Goal: Check status

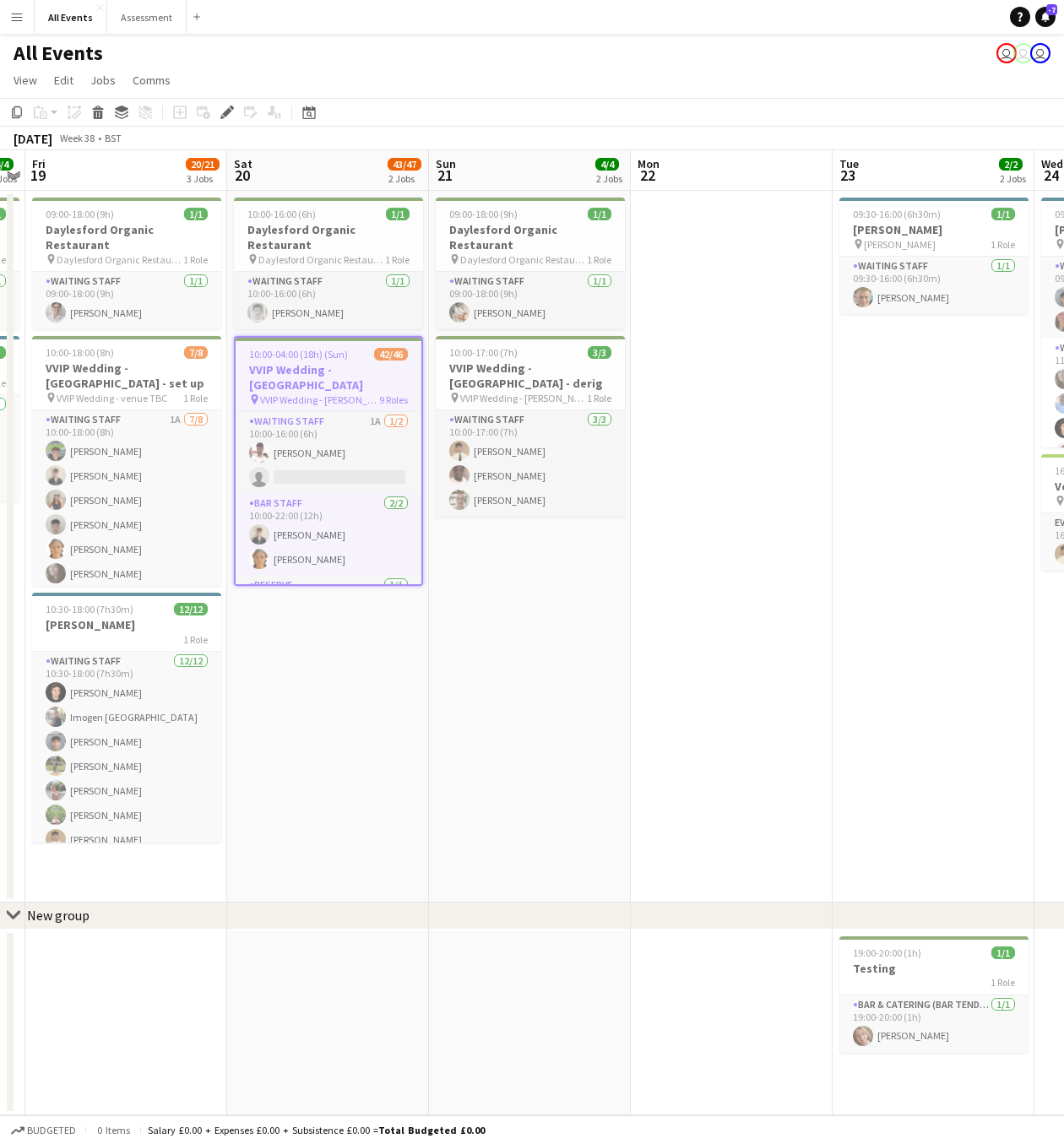
scroll to position [0, 579]
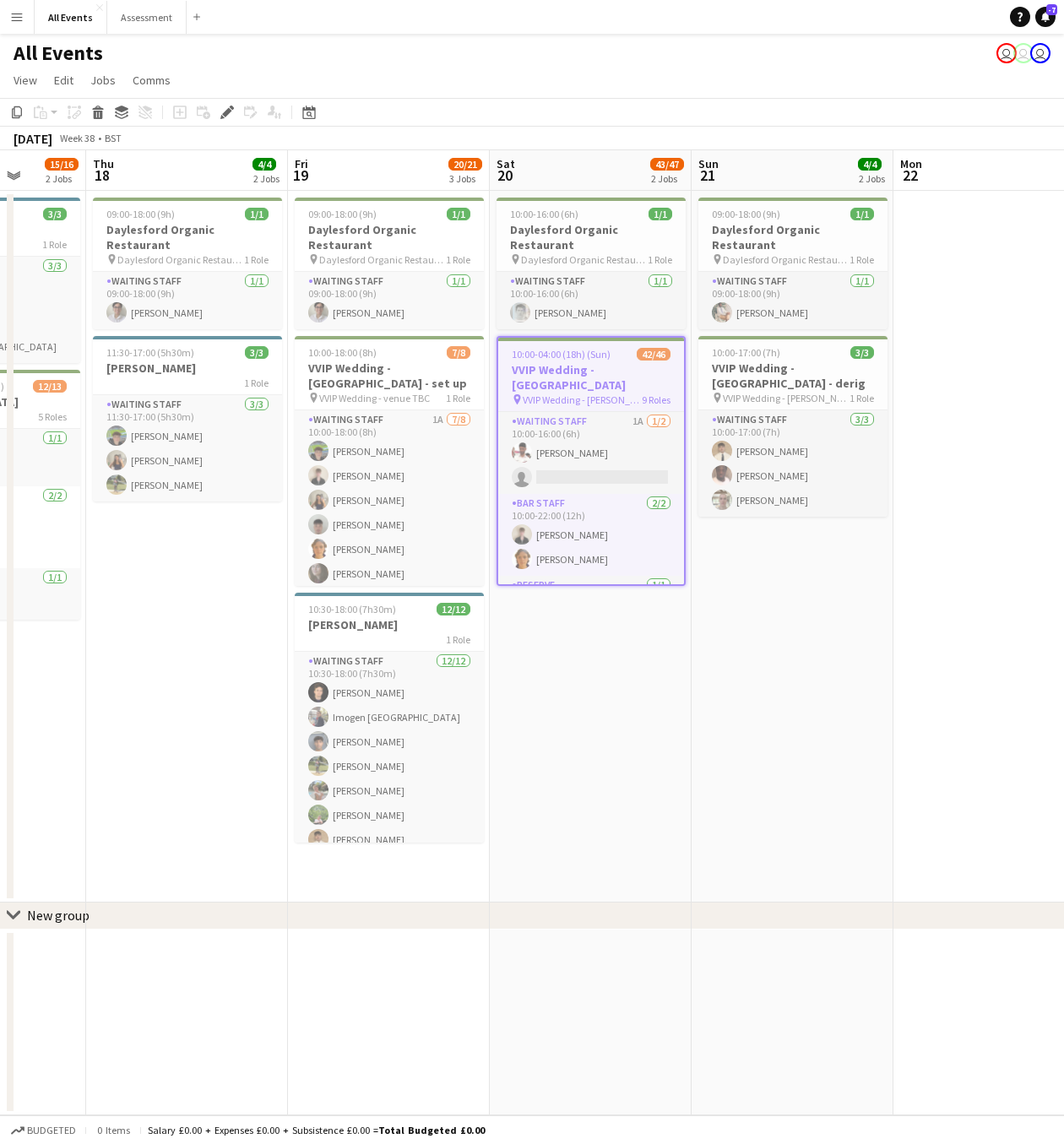
drag, startPoint x: 379, startPoint y: 617, endPoint x: 547, endPoint y: 595, distance: 169.4
click at [632, 626] on app-calendar-viewport "Mon 15 Tue 16 Wed 17 15/16 2 Jobs Thu 18 4/4 2 Jobs Fri 19 20/21 3 Jobs Sat 20 …" at bounding box center [532, 632] width 1064 height 965
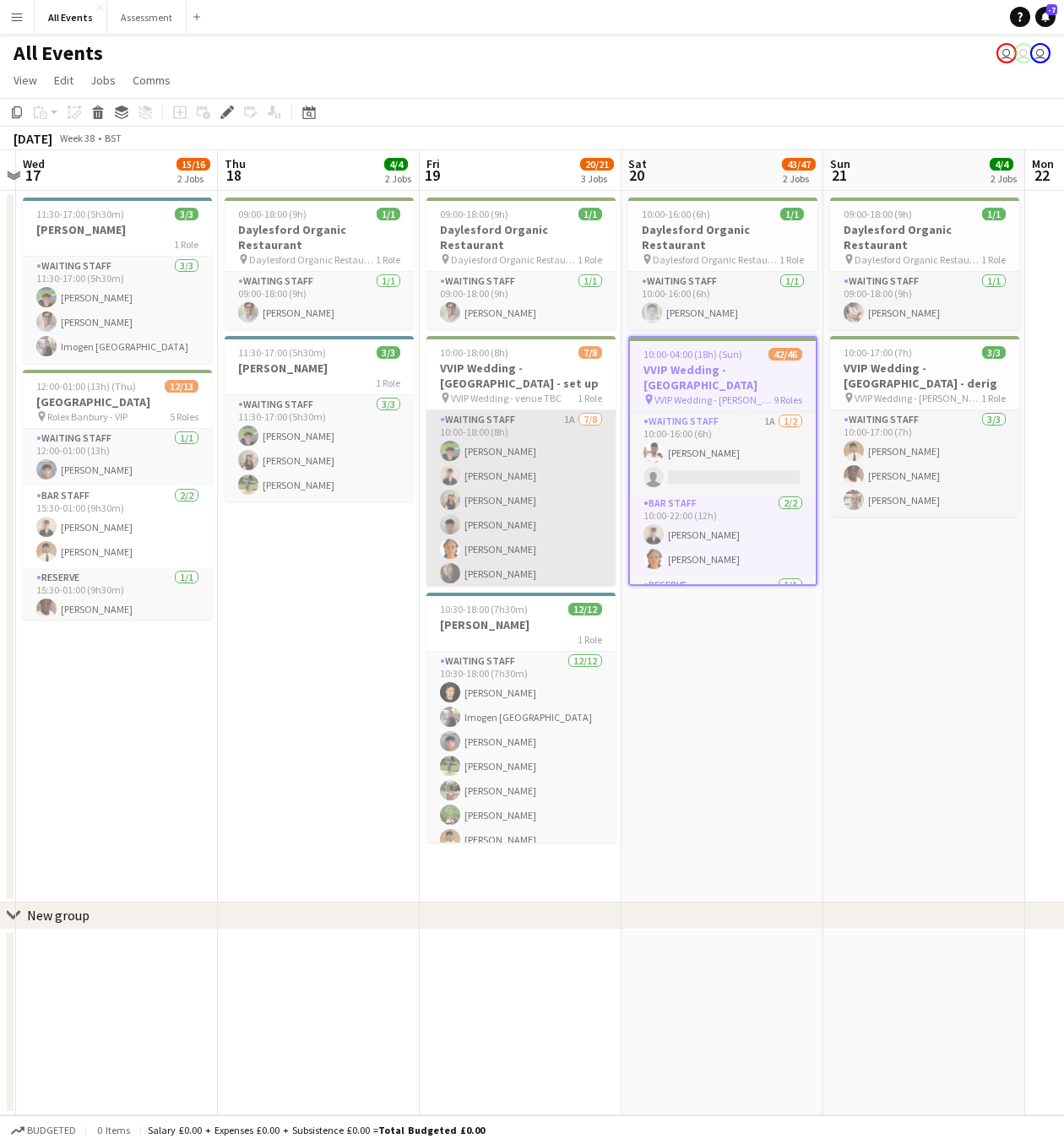
scroll to position [54, 0]
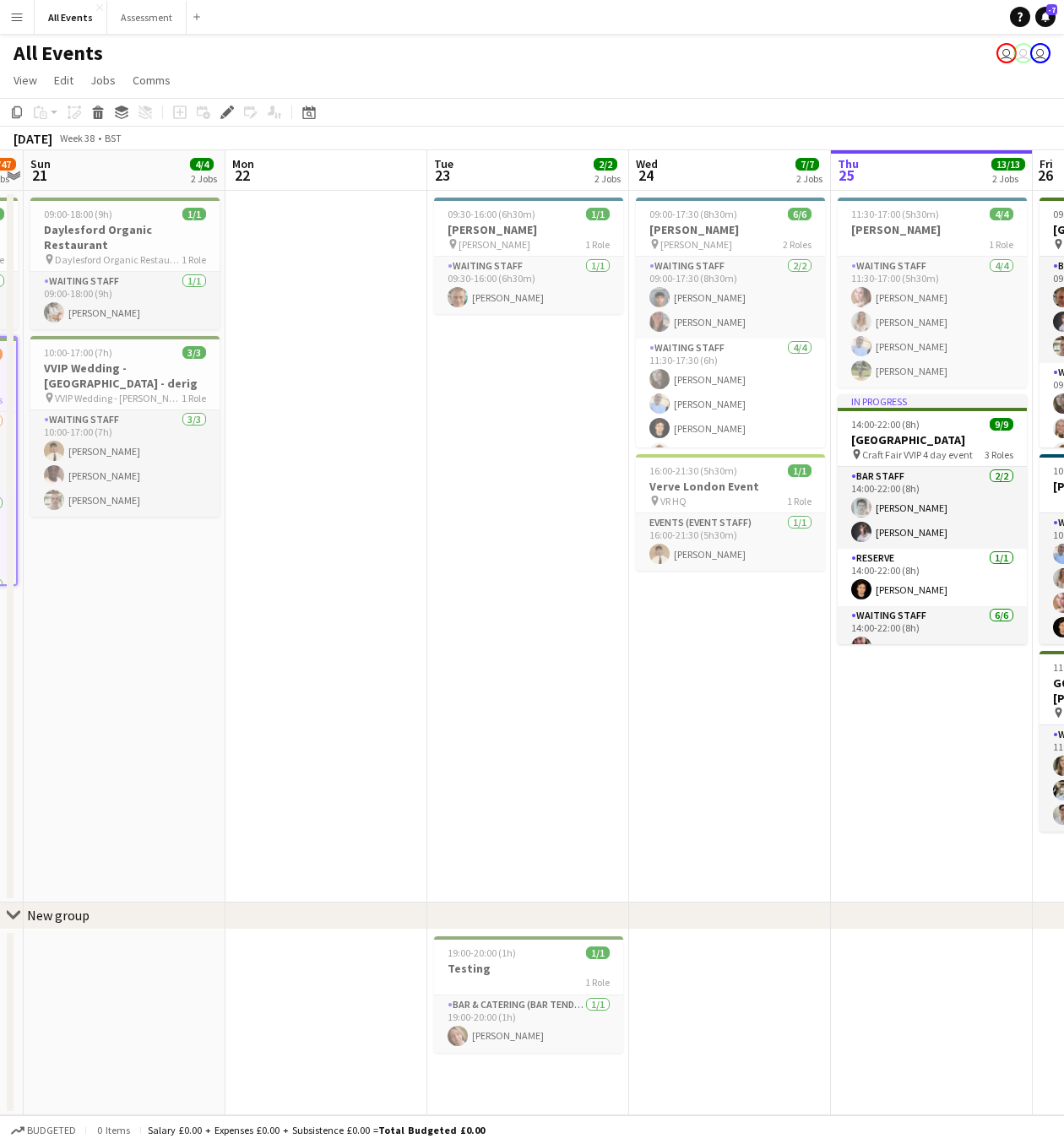
drag, startPoint x: 961, startPoint y: 658, endPoint x: 161, endPoint y: 566, distance: 805.3
click at [161, 566] on app-calendar-viewport "Wed 17 15/16 2 Jobs Thu 18 4/4 2 Jobs Fri 19 20/21 3 Jobs Sat 20 43/47 2 Jobs S…" at bounding box center [532, 632] width 1064 height 965
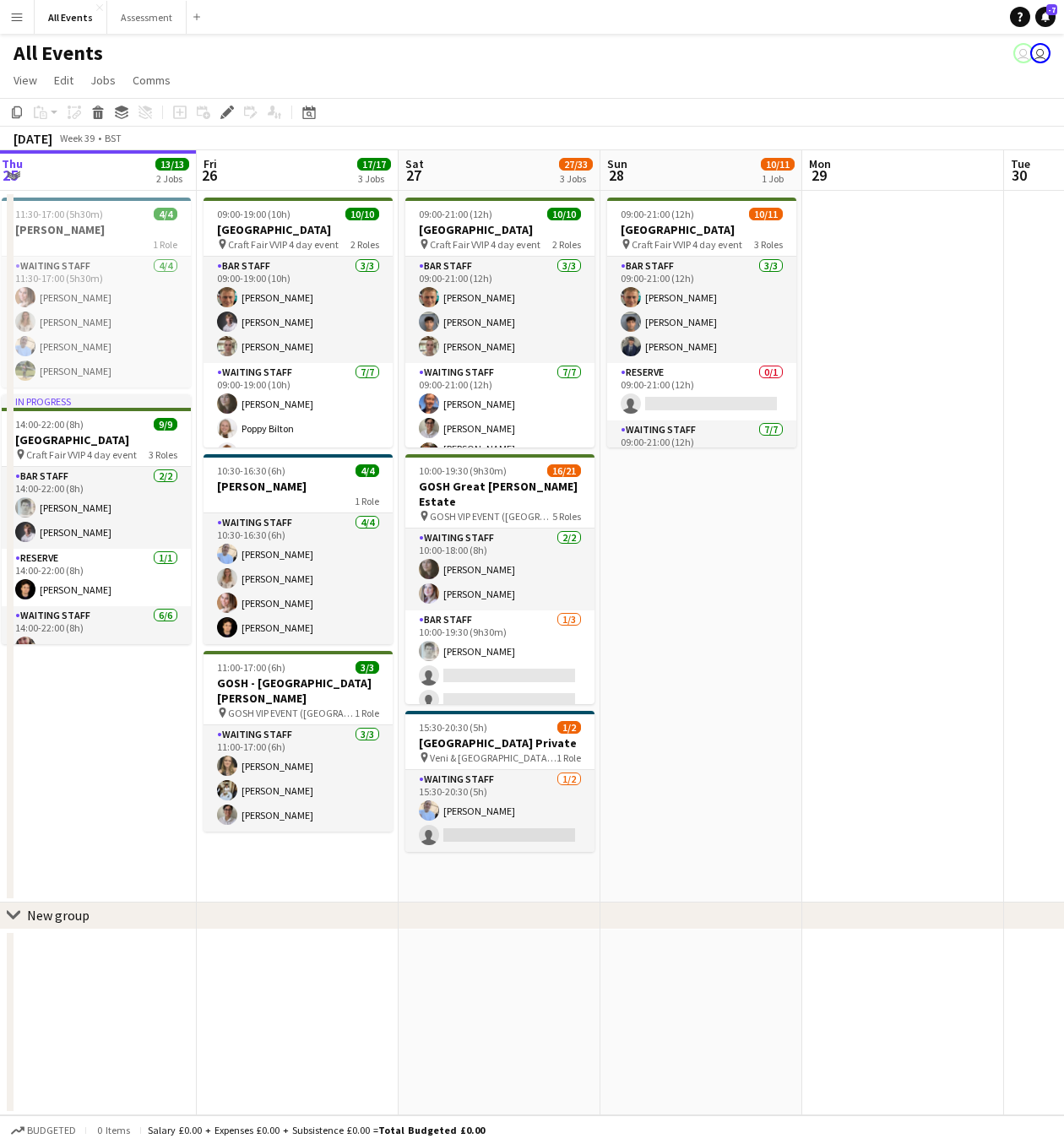
drag, startPoint x: 687, startPoint y: 646, endPoint x: 308, endPoint y: 654, distance: 379.1
click at [305, 655] on app-calendar-viewport "Sun 21 4/4 2 Jobs Mon 22 Tue 23 2/2 2 Jobs Wed 24 7/7 2 Jobs Thu 25 13/13 2 Job…" at bounding box center [532, 632] width 1064 height 965
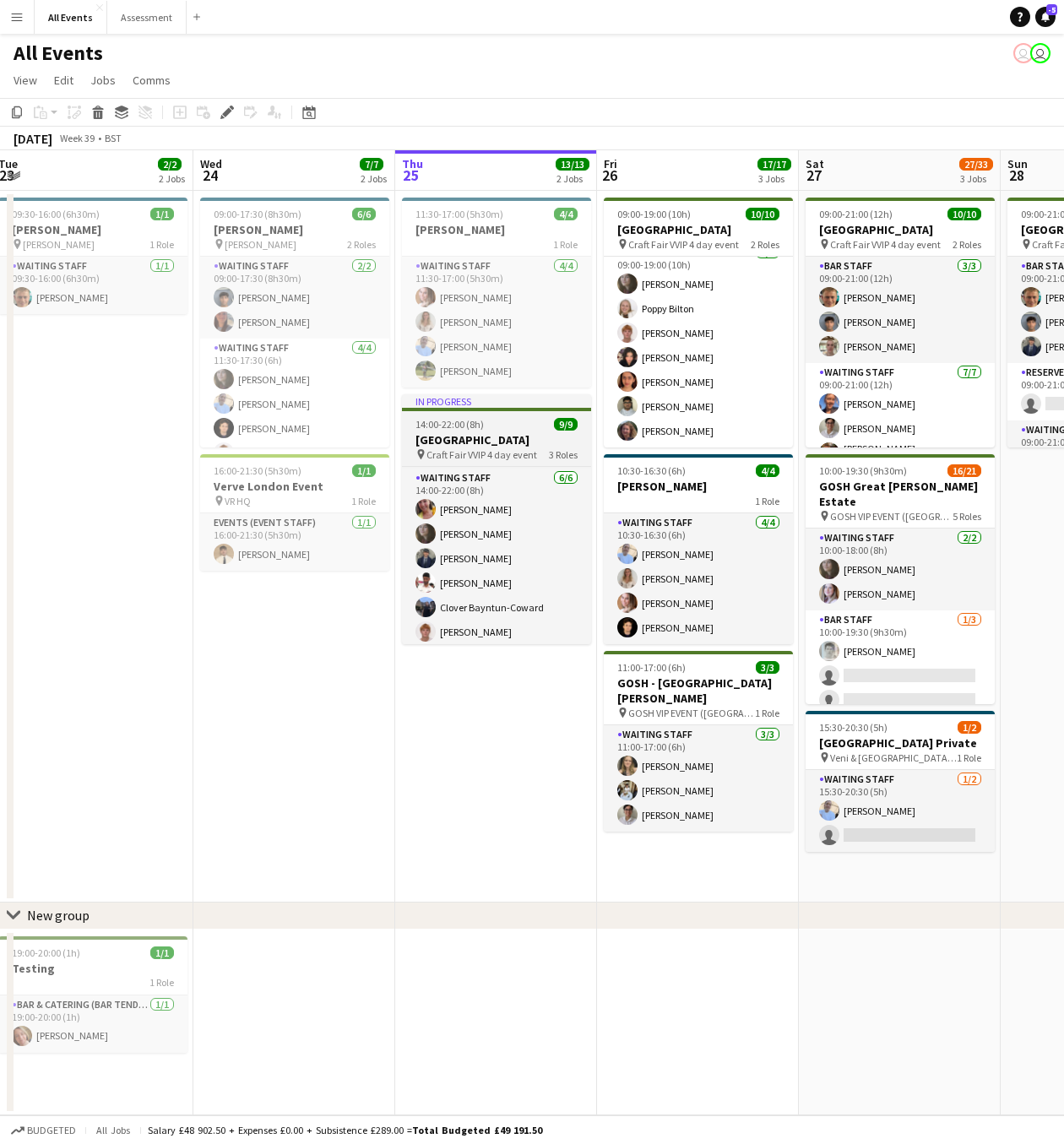
scroll to position [142, 0]
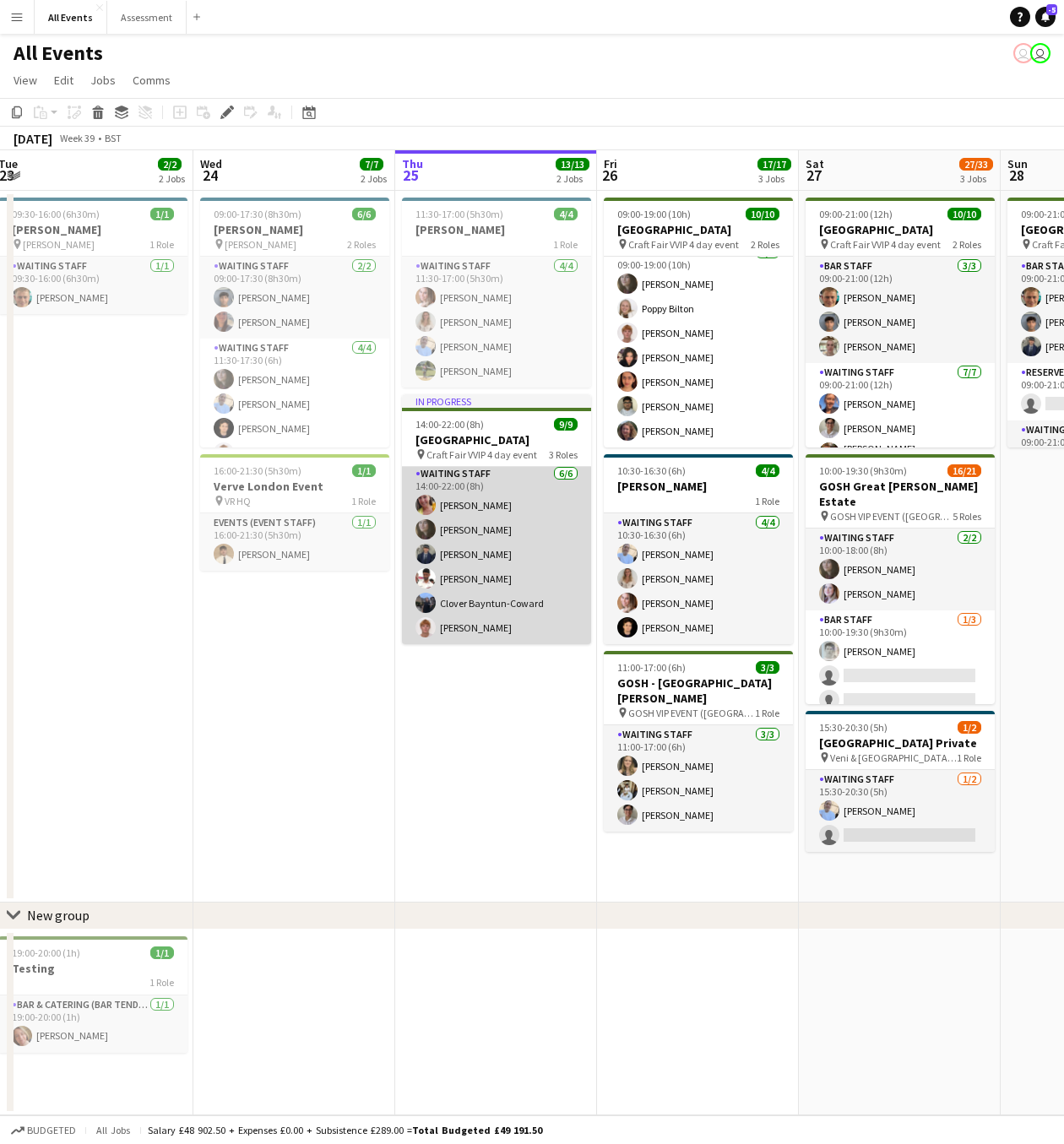
click at [465, 531] on app-card-role "Waiting Staff [DATE] 14:00-22:00 (8h) [PERSON_NAME] [PERSON_NAME] [PERSON_NAME]…" at bounding box center [496, 554] width 189 height 180
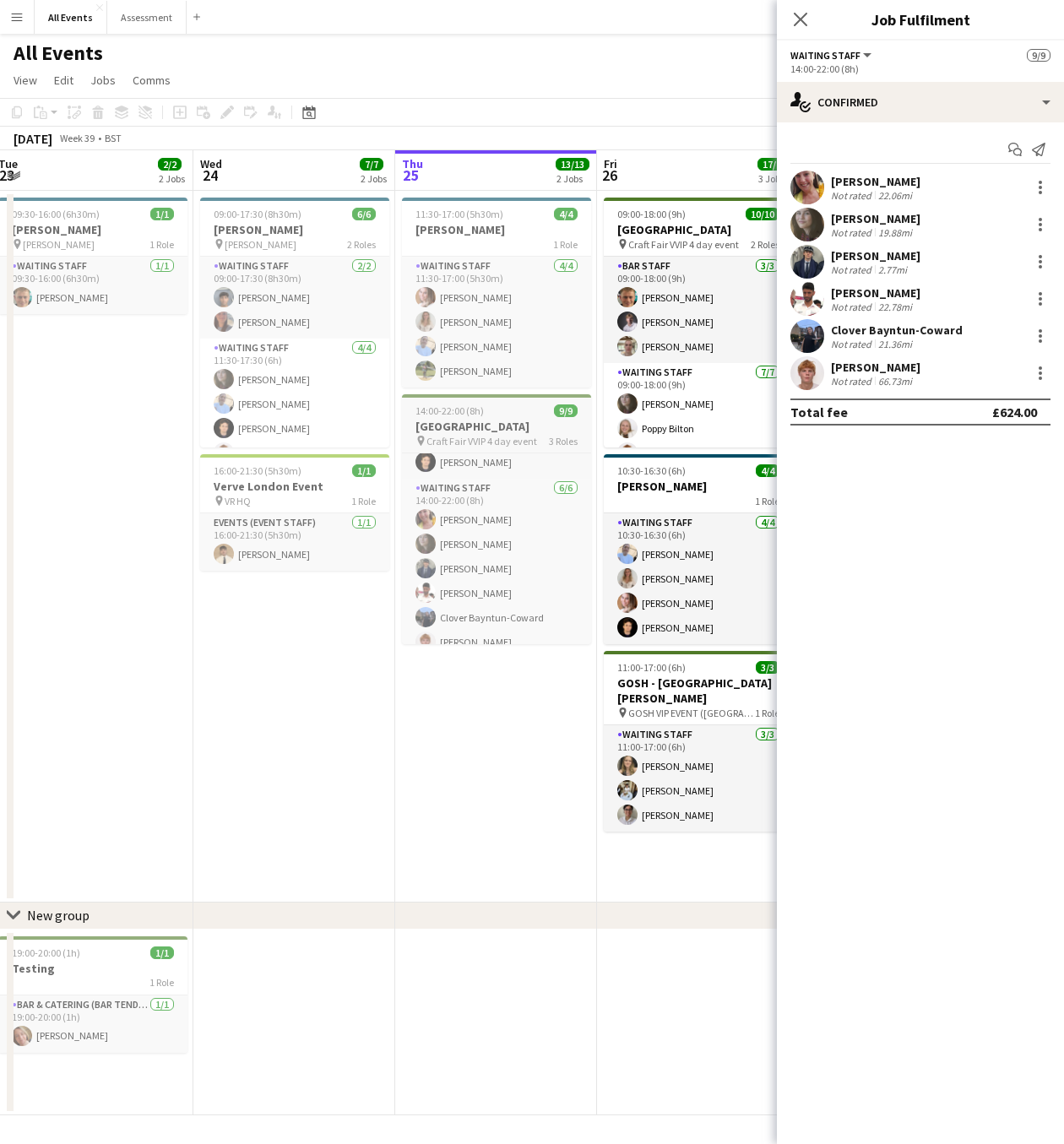
scroll to position [128, 0]
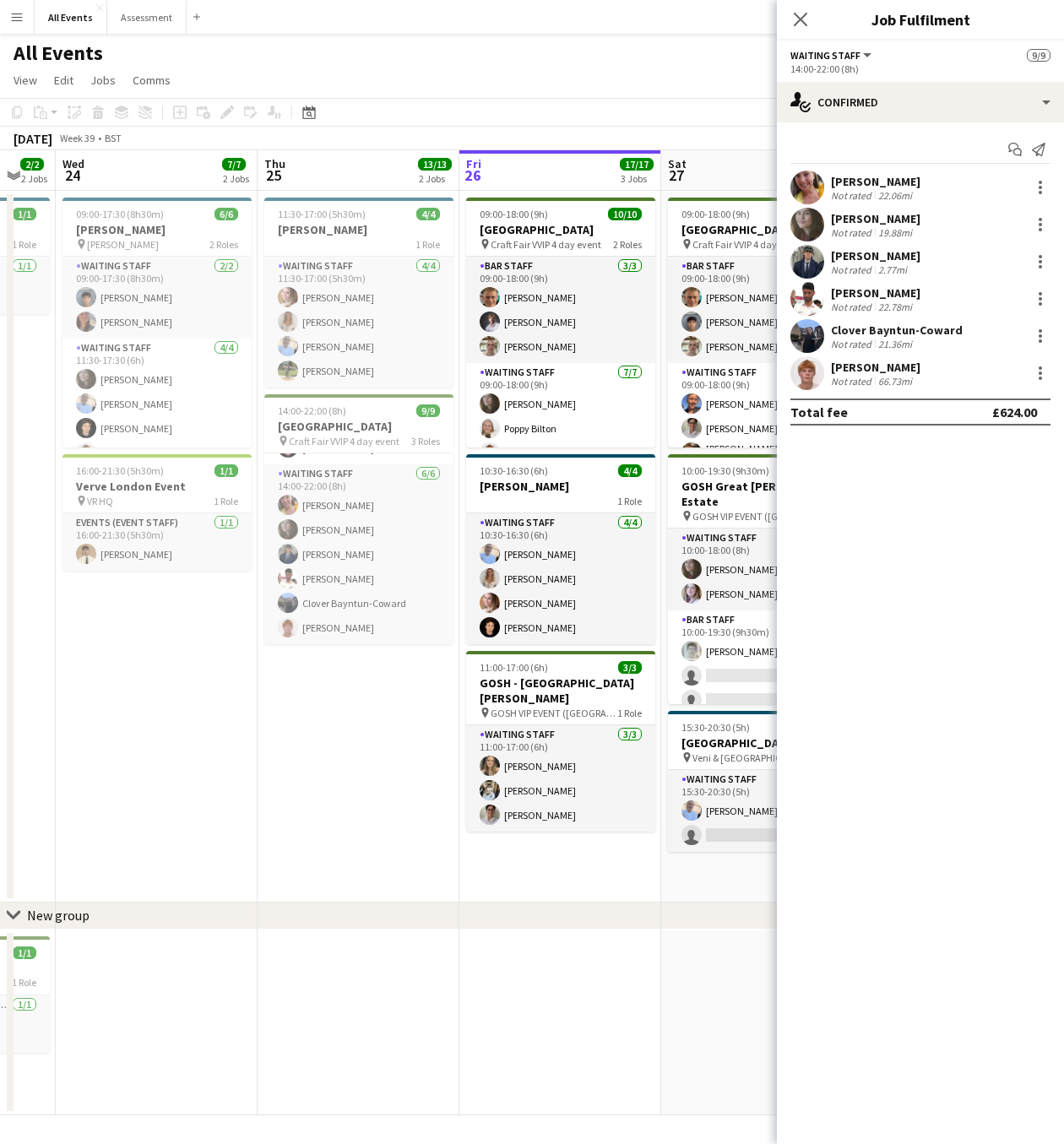
drag, startPoint x: 364, startPoint y: 802, endPoint x: 350, endPoint y: 791, distance: 17.8
click at [328, 797] on app-calendar-viewport "Sun 21 4/4 2 Jobs Mon 22 Tue 23 2/2 2 Jobs Wed 24 7/7 2 Jobs Thu 25 13/13 2 Job…" at bounding box center [532, 632] width 1064 height 965
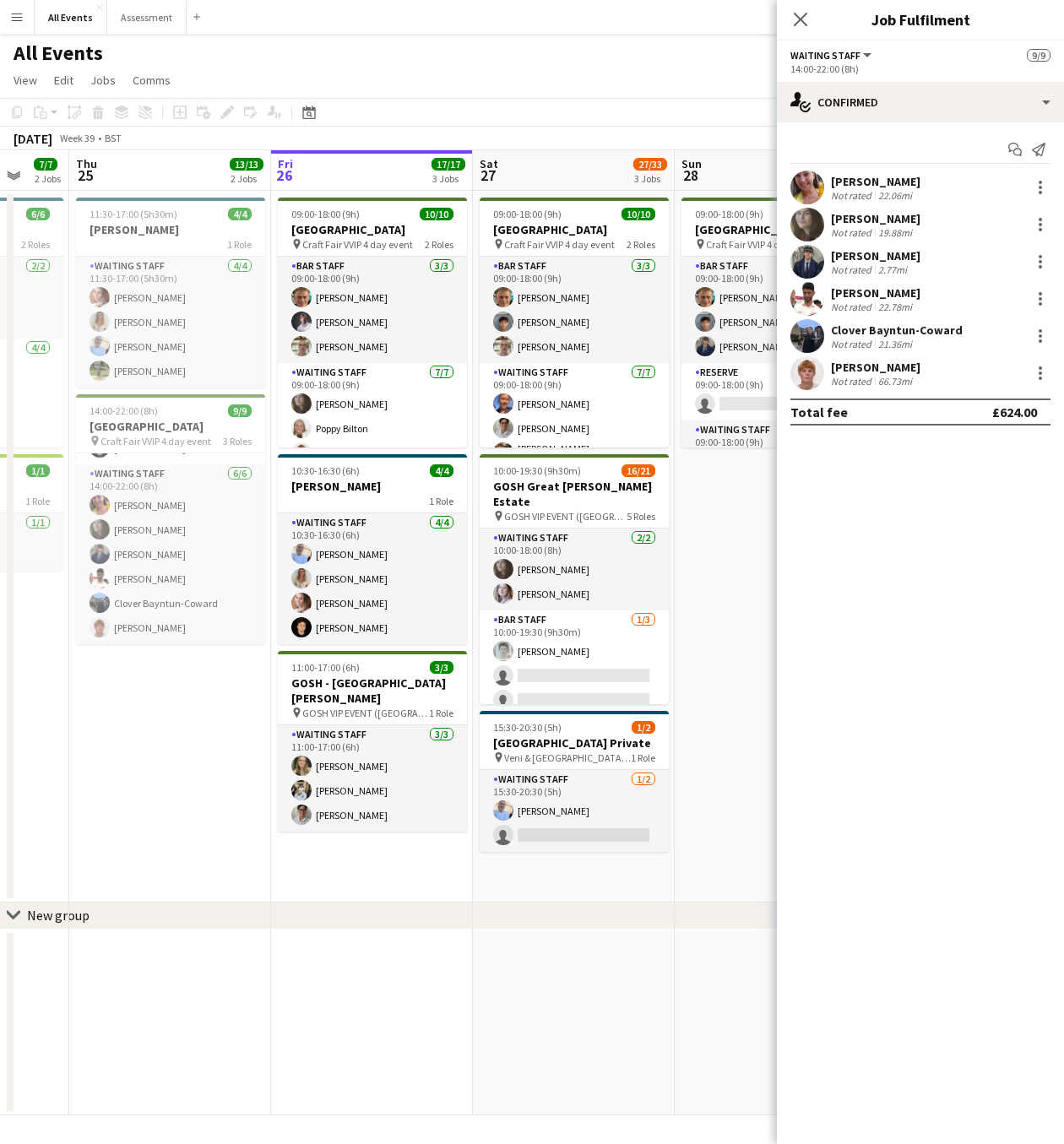
scroll to position [0, 755]
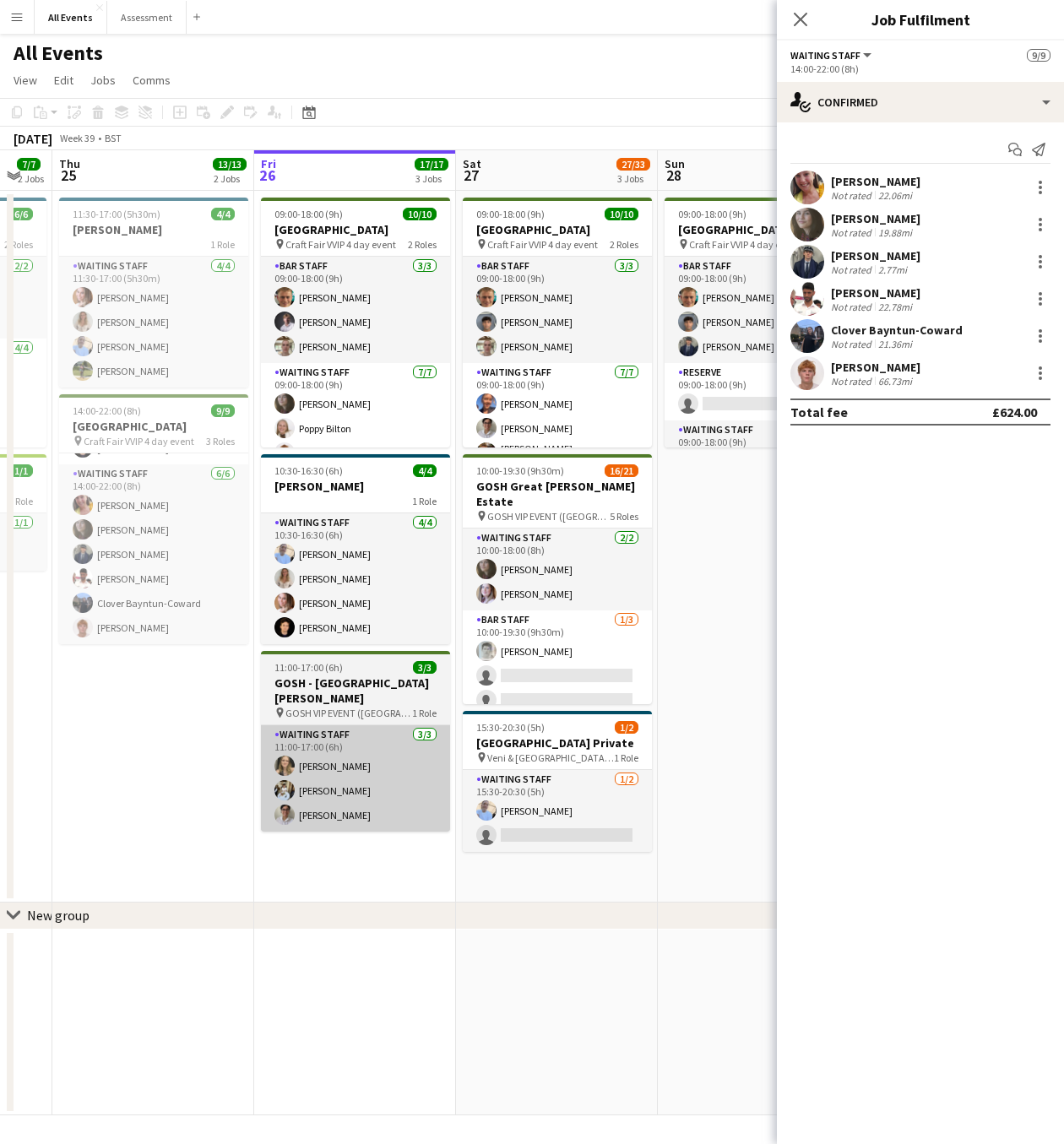
drag, startPoint x: 544, startPoint y: 843, endPoint x: 375, endPoint y: 806, distance: 173.0
click at [374, 809] on app-calendar-viewport "Sun 21 4/4 2 Jobs Mon 22 Tue 23 2/2 2 Jobs Wed 24 7/7 2 Jobs Thu 25 13/13 2 Job…" at bounding box center [532, 632] width 1064 height 965
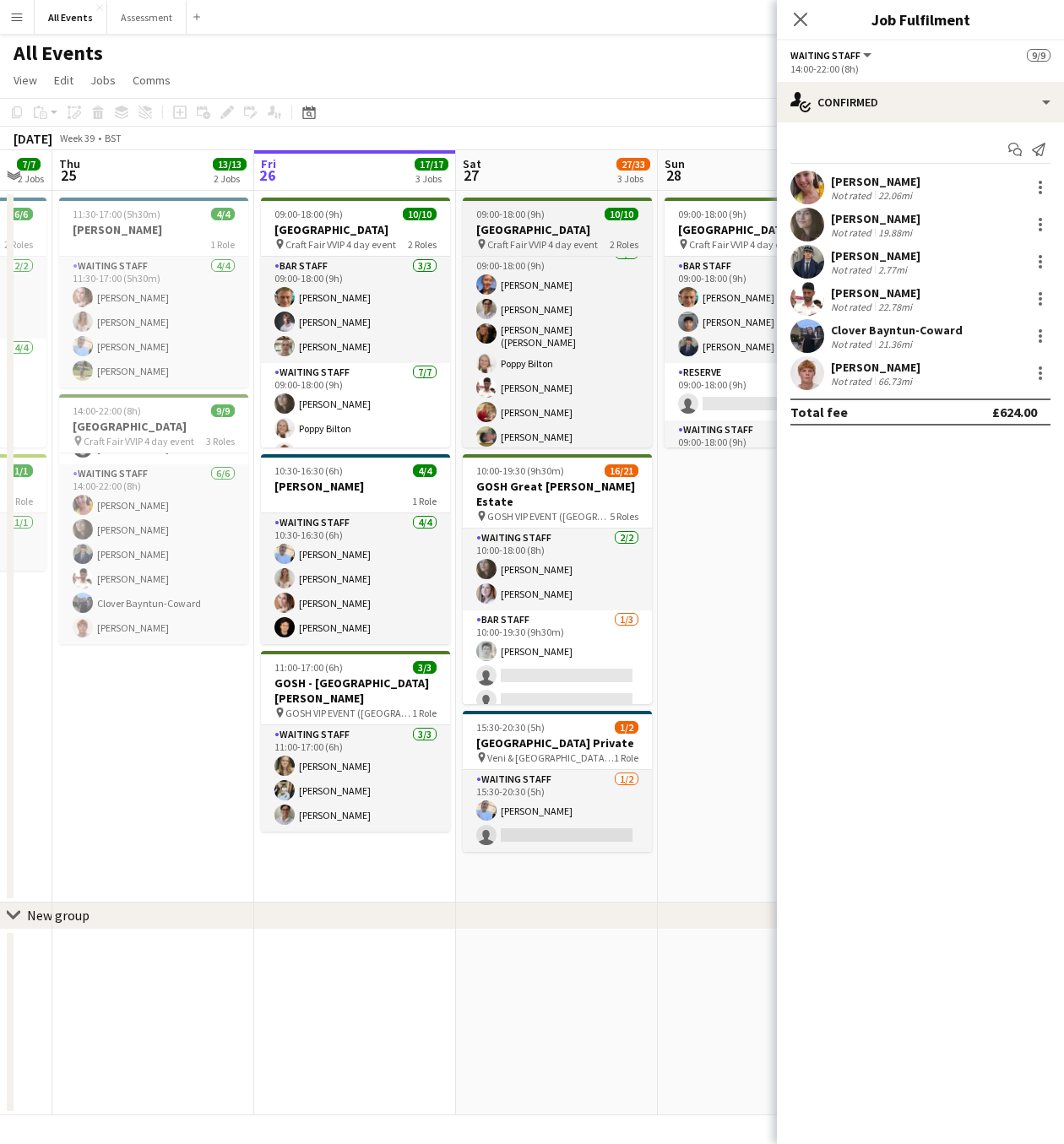
scroll to position [120, 0]
